Goal: Find specific page/section: Find specific page/section

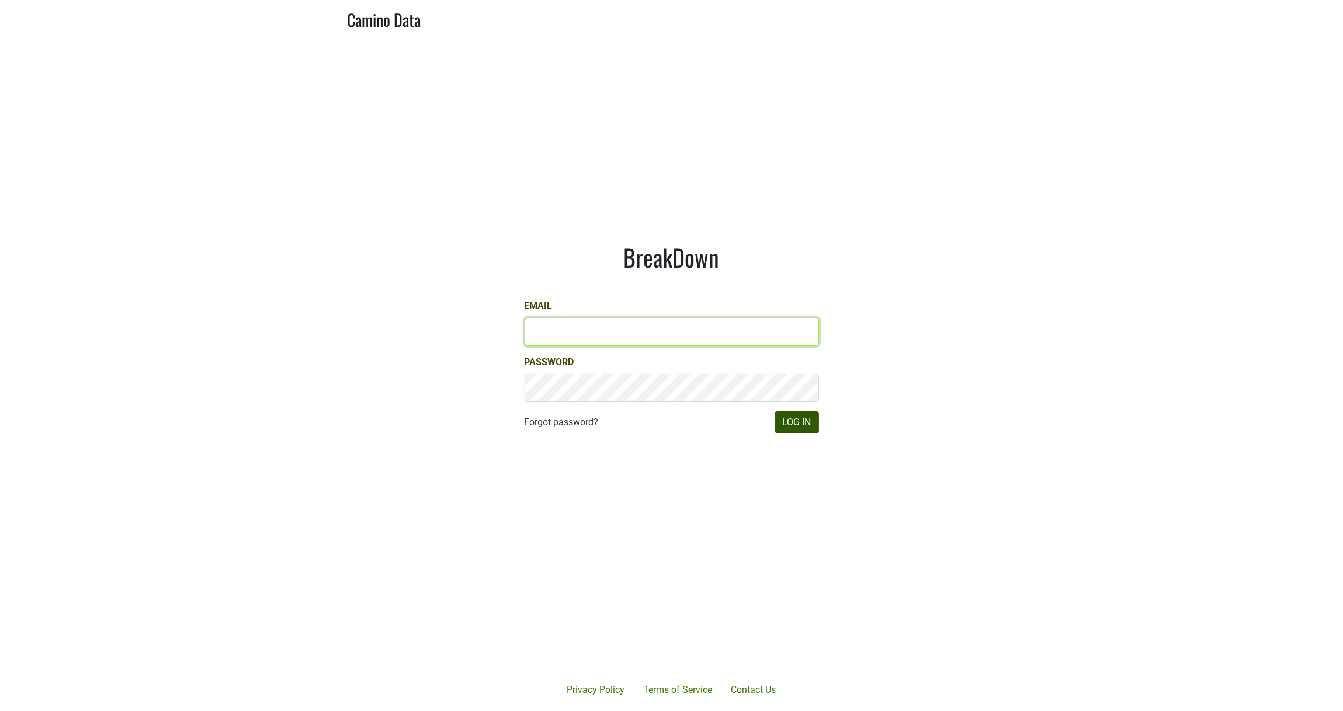
type input "[PERSON_NAME][EMAIL_ADDRESS][DOMAIN_NAME]"
click at [809, 422] on button "Log In" at bounding box center [797, 422] width 44 height 22
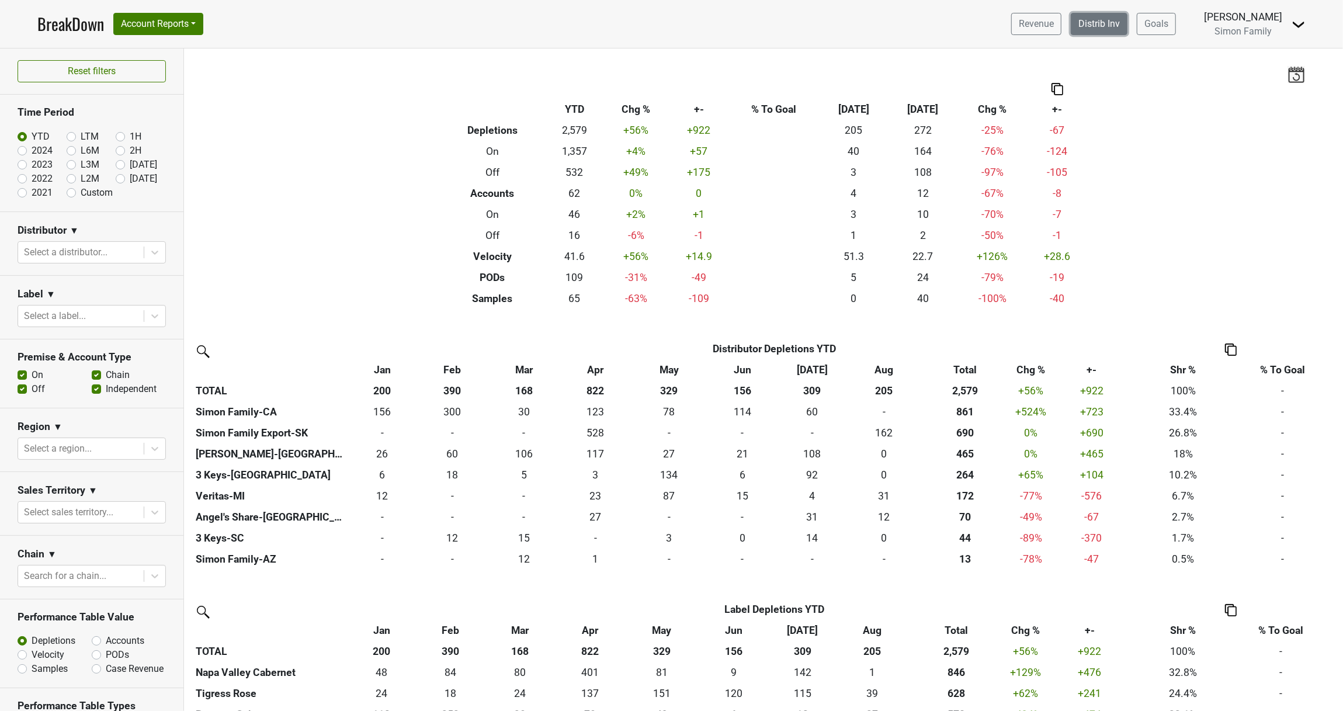
click at [1085, 24] on link "Distrib Inv" at bounding box center [1099, 24] width 57 height 22
